Goal: Task Accomplishment & Management: Manage account settings

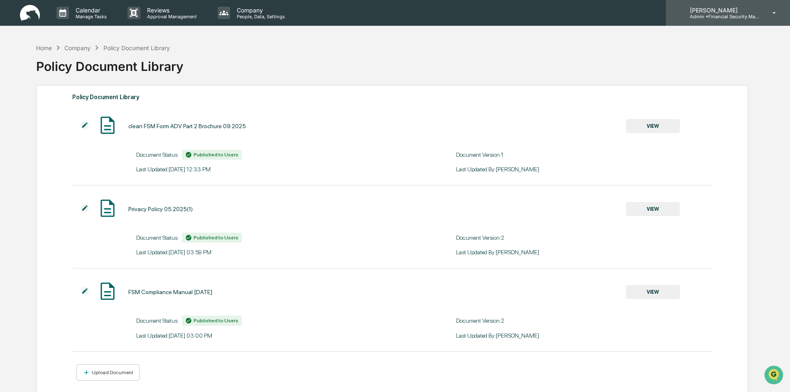
click at [767, 15] on icon at bounding box center [774, 13] width 15 height 8
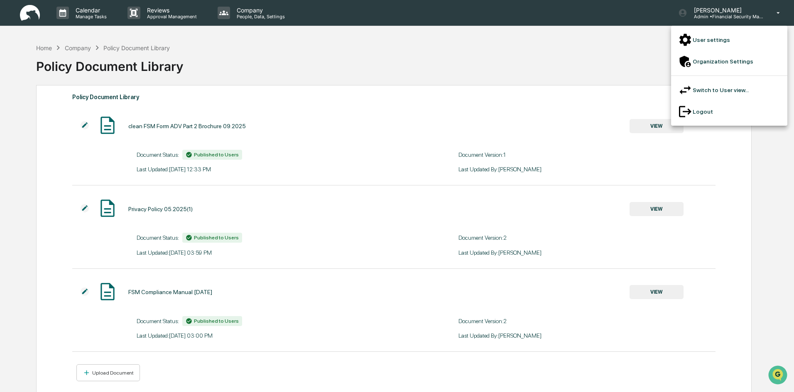
click at [724, 79] on li "Switch to User view..." at bounding box center [729, 90] width 116 height 22
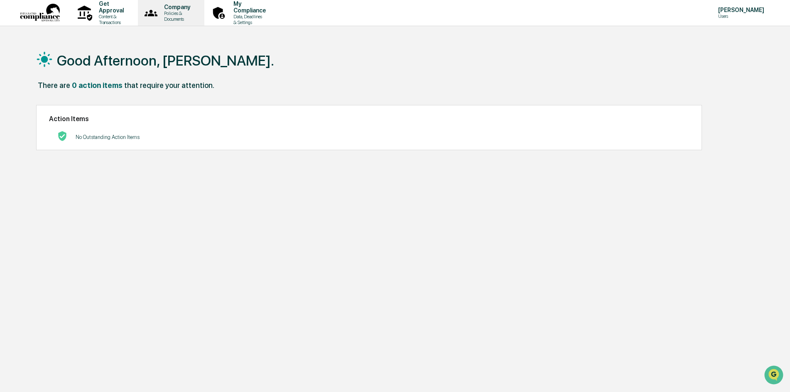
click at [190, 18] on p "Policies & Documents" at bounding box center [175, 16] width 37 height 12
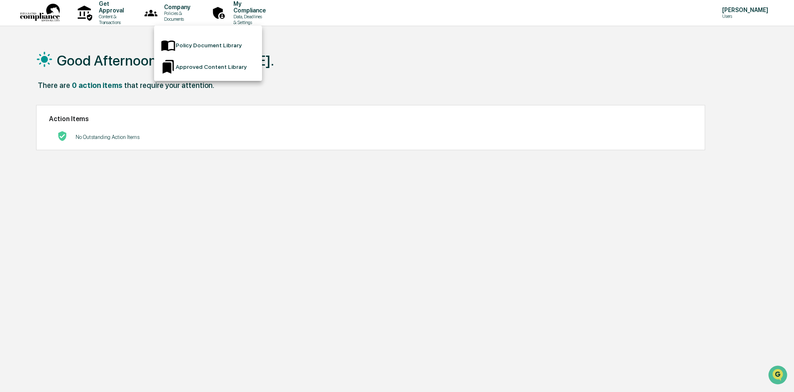
click at [196, 44] on li "Policy Document Library" at bounding box center [208, 45] width 108 height 22
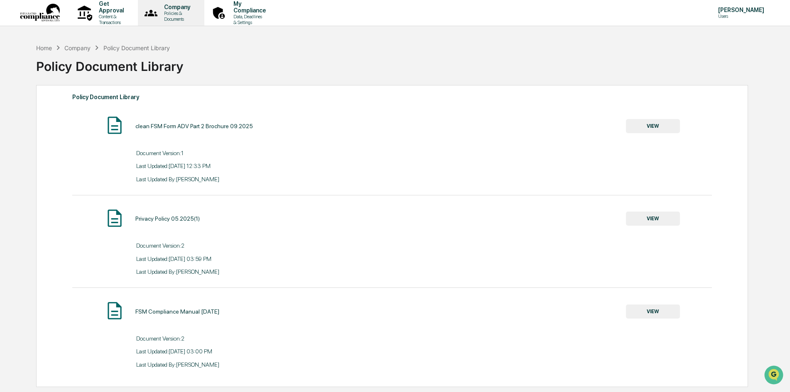
click at [194, 15] on p "Policies & Documents" at bounding box center [175, 16] width 37 height 12
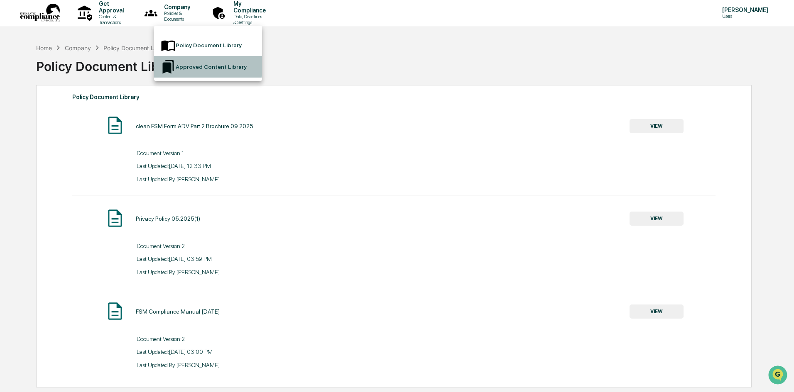
click at [190, 56] on li "Approved Content Library" at bounding box center [208, 67] width 108 height 22
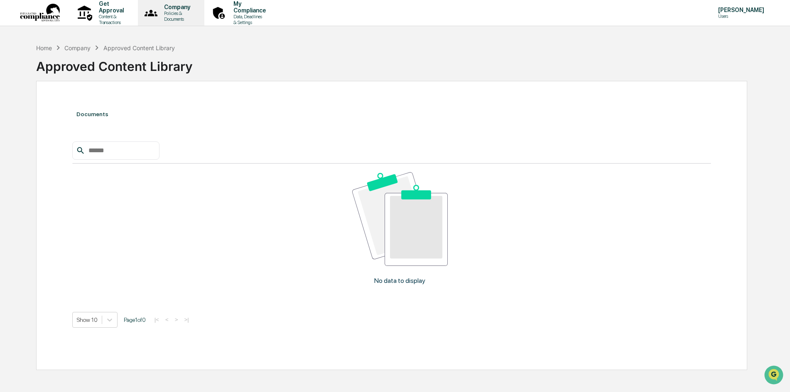
click at [194, 16] on p "Policies & Documents" at bounding box center [175, 16] width 37 height 12
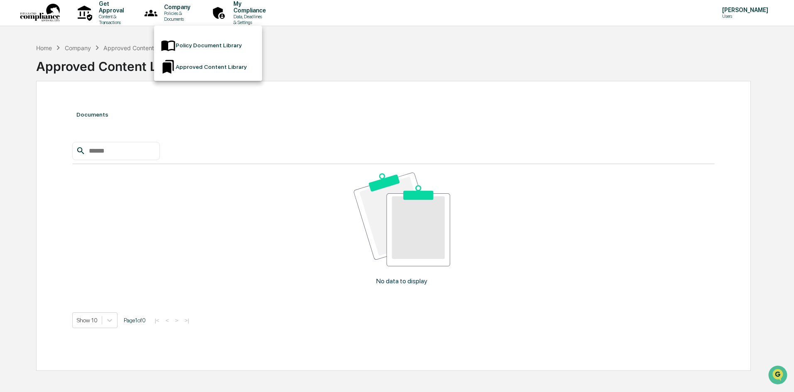
click at [113, 14] on div at bounding box center [397, 196] width 794 height 392
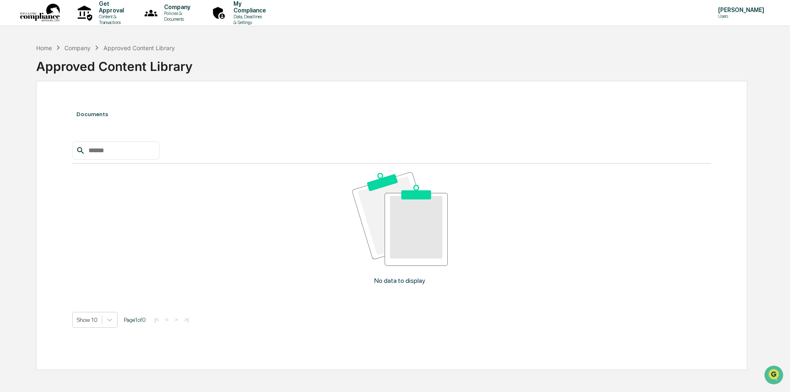
click at [113, 14] on p "Content & Transactions" at bounding box center [110, 20] width 36 height 12
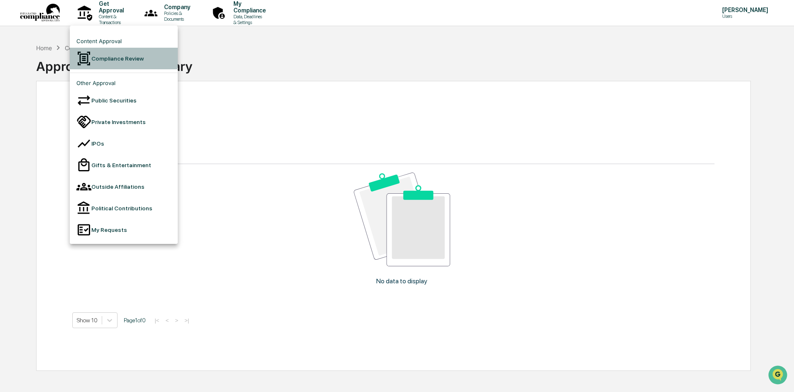
click at [109, 58] on li "Compliance Review" at bounding box center [124, 59] width 108 height 22
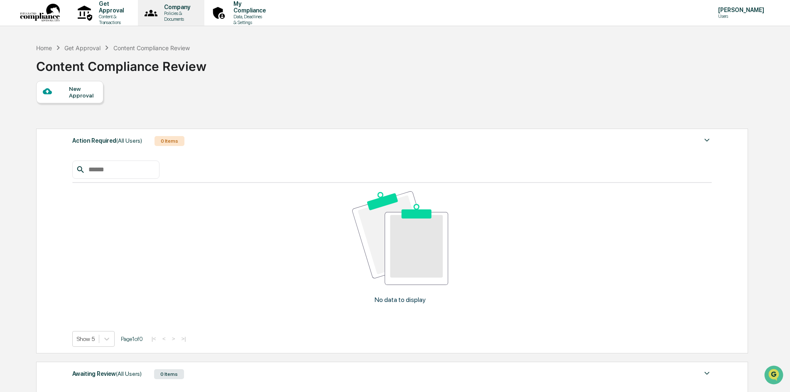
click at [194, 14] on p "Policies & Documents" at bounding box center [175, 16] width 37 height 12
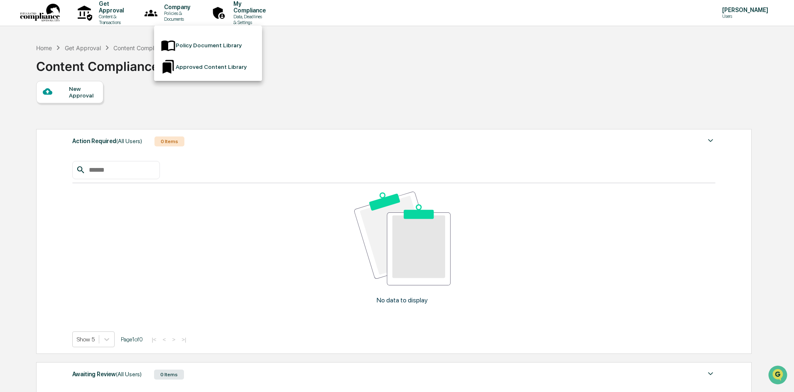
click at [211, 40] on li "Policy Document Library" at bounding box center [208, 45] width 108 height 22
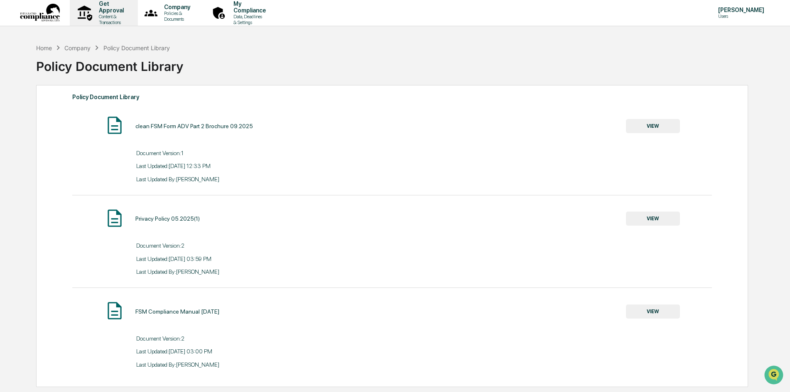
click at [118, 12] on p "Get Approval" at bounding box center [110, 6] width 36 height 13
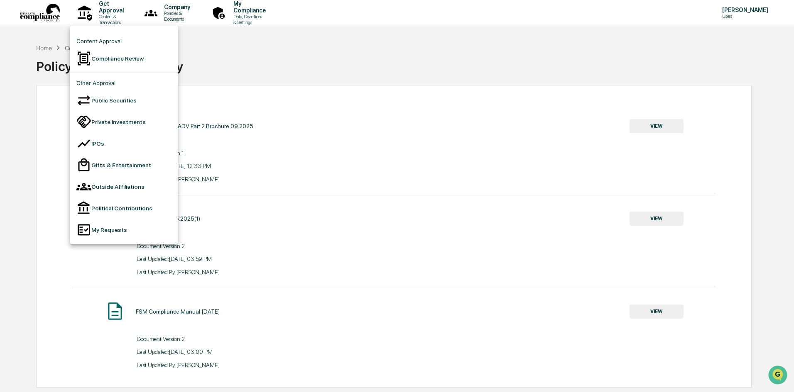
click at [122, 55] on li "Compliance Review" at bounding box center [124, 59] width 108 height 22
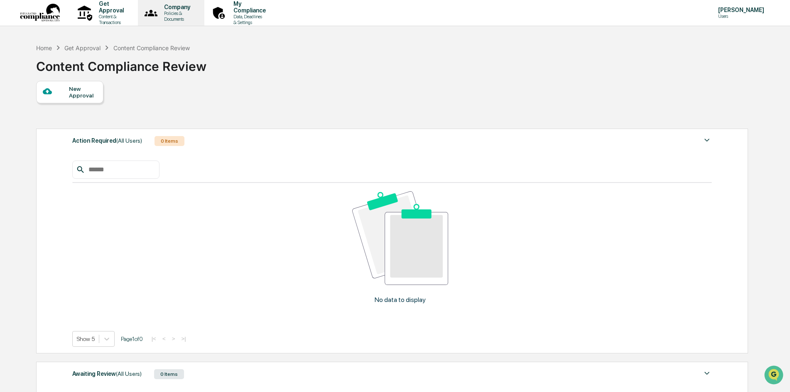
click at [194, 14] on p "Policies & Documents" at bounding box center [175, 16] width 37 height 12
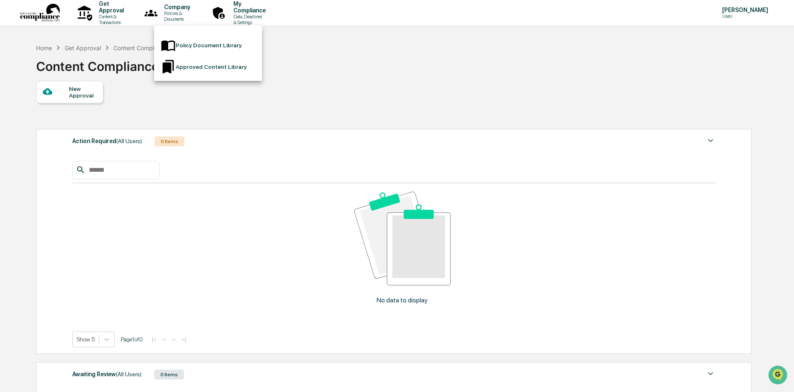
click at [196, 39] on li "Policy Document Library" at bounding box center [208, 45] width 108 height 22
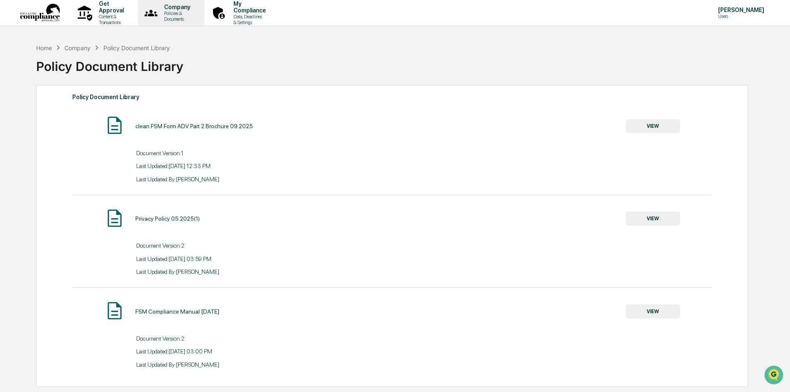
click at [194, 13] on p "Policies & Documents" at bounding box center [175, 16] width 37 height 12
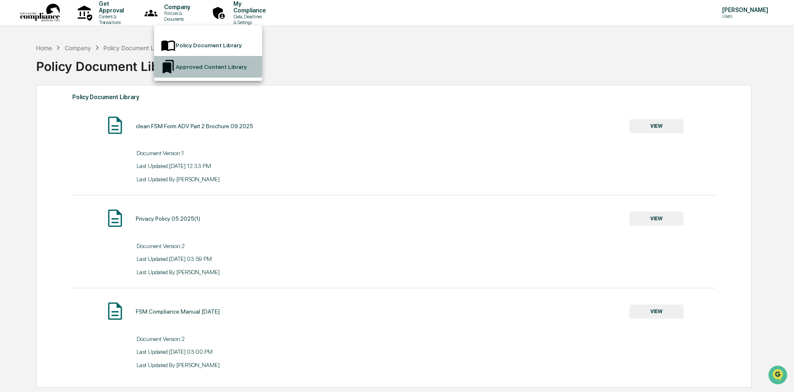
click at [198, 58] on li "Approved Content Library" at bounding box center [208, 67] width 108 height 22
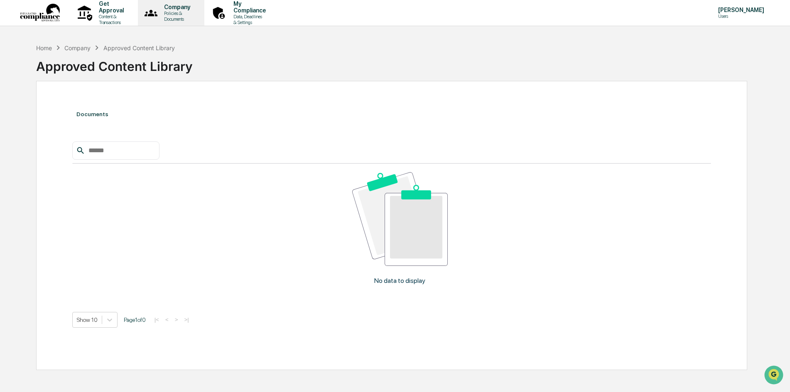
click at [194, 10] on p "Company" at bounding box center [175, 7] width 37 height 7
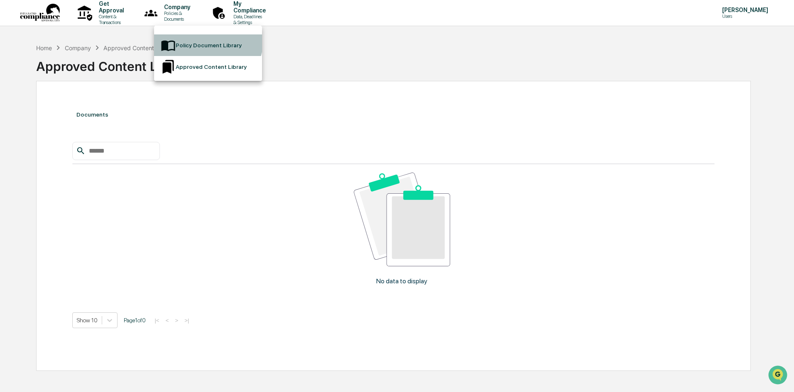
click at [199, 39] on li "Policy Document Library" at bounding box center [208, 45] width 108 height 22
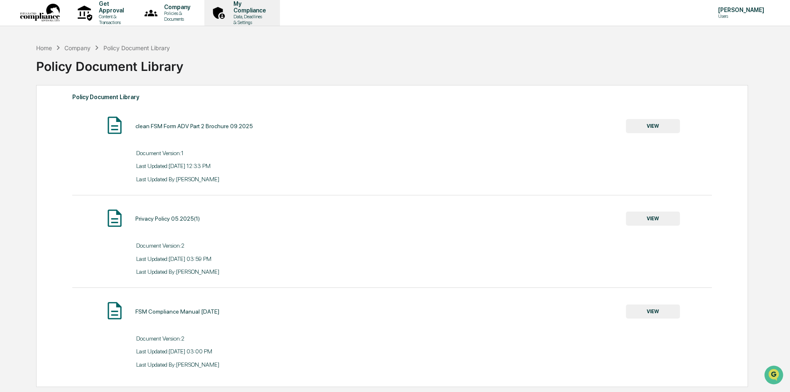
drag, startPoint x: 310, startPoint y: 20, endPoint x: 280, endPoint y: 11, distance: 31.0
click at [270, 11] on p "My Compliance" at bounding box center [248, 6] width 43 height 13
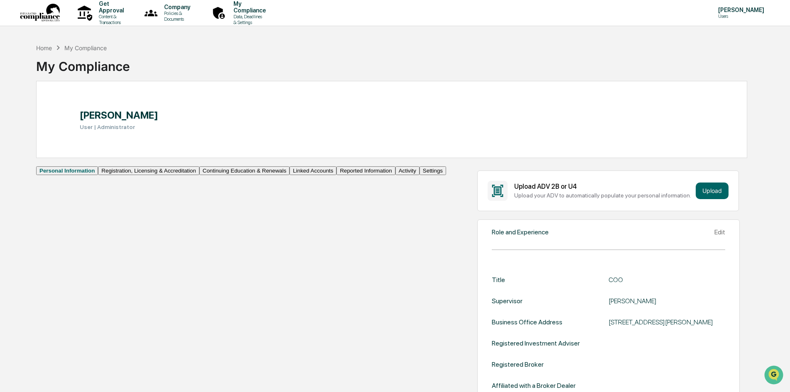
click at [98, 175] on button "Registration, Licensing & Accreditation" at bounding box center [148, 170] width 101 height 9
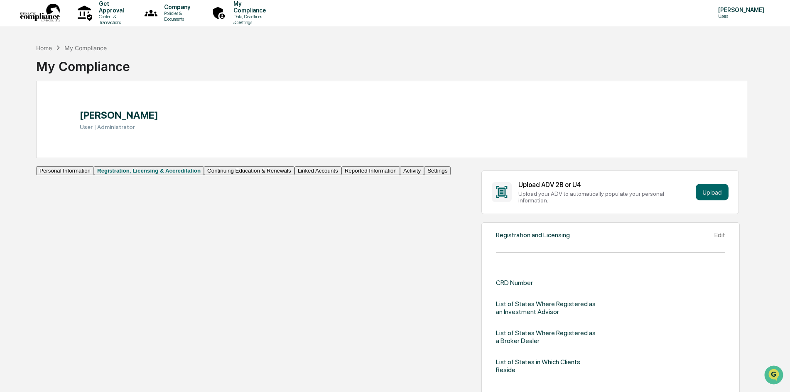
click at [204, 175] on button "Continuing Education & Renewals" at bounding box center [249, 170] width 91 height 9
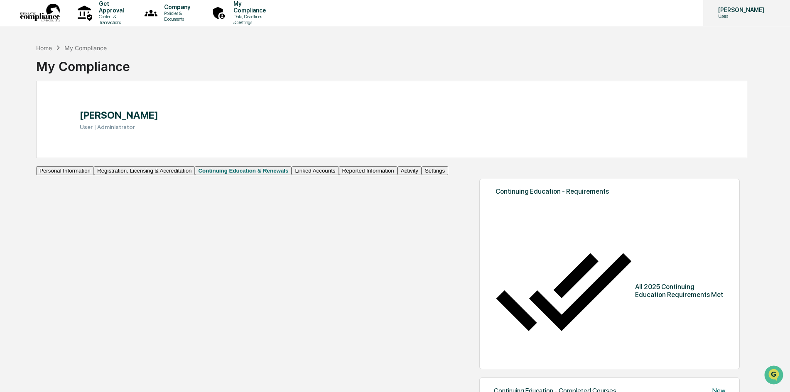
click at [775, 13] on icon at bounding box center [778, 13] width 7 height 0
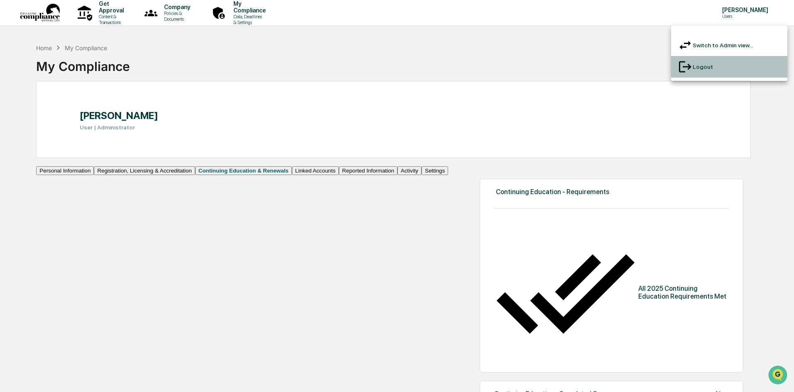
click at [727, 59] on li "Logout" at bounding box center [729, 67] width 116 height 22
